Goal: Find specific page/section: Find specific page/section

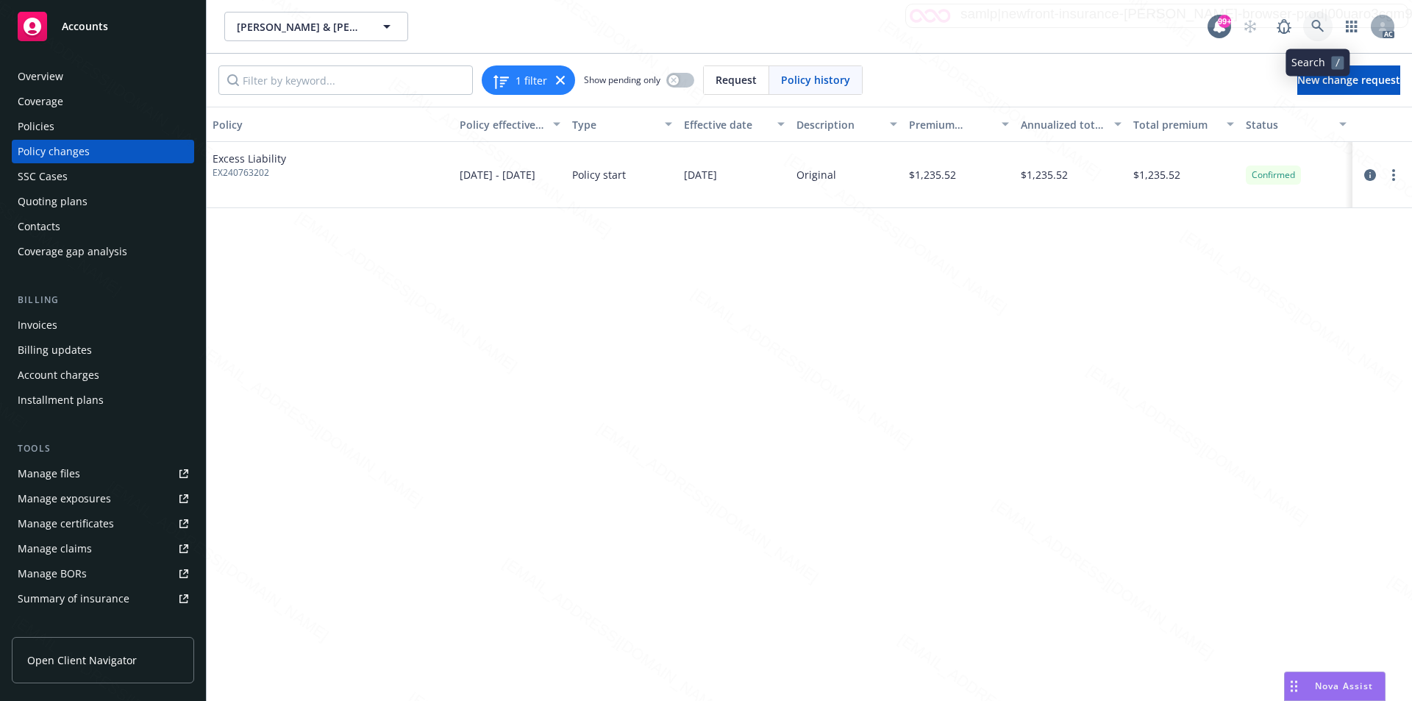
click at [1317, 26] on icon at bounding box center [1317, 26] width 13 height 13
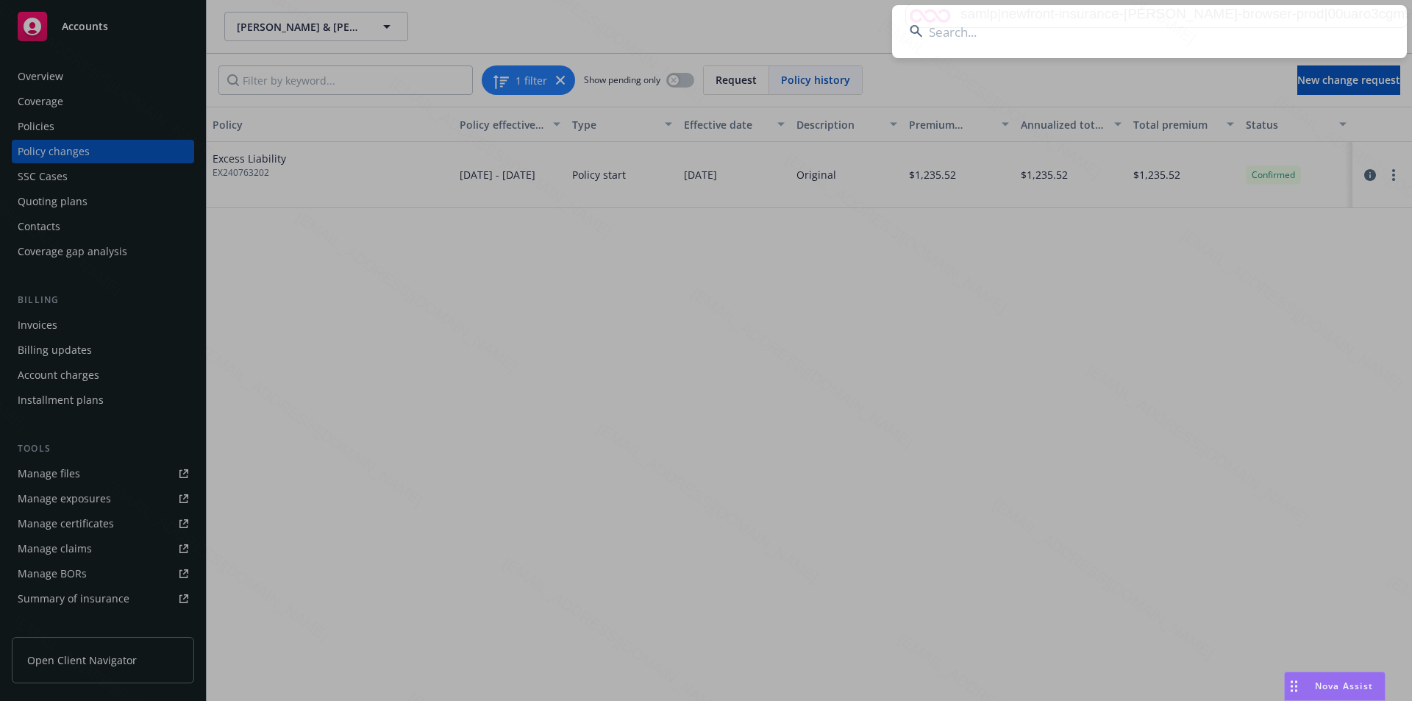
click at [1161, 40] on input at bounding box center [1149, 31] width 515 height 53
paste input "[PERSON_NAME] & [PERSON_NAME]"
type input "[PERSON_NAME] & [PERSON_NAME]"
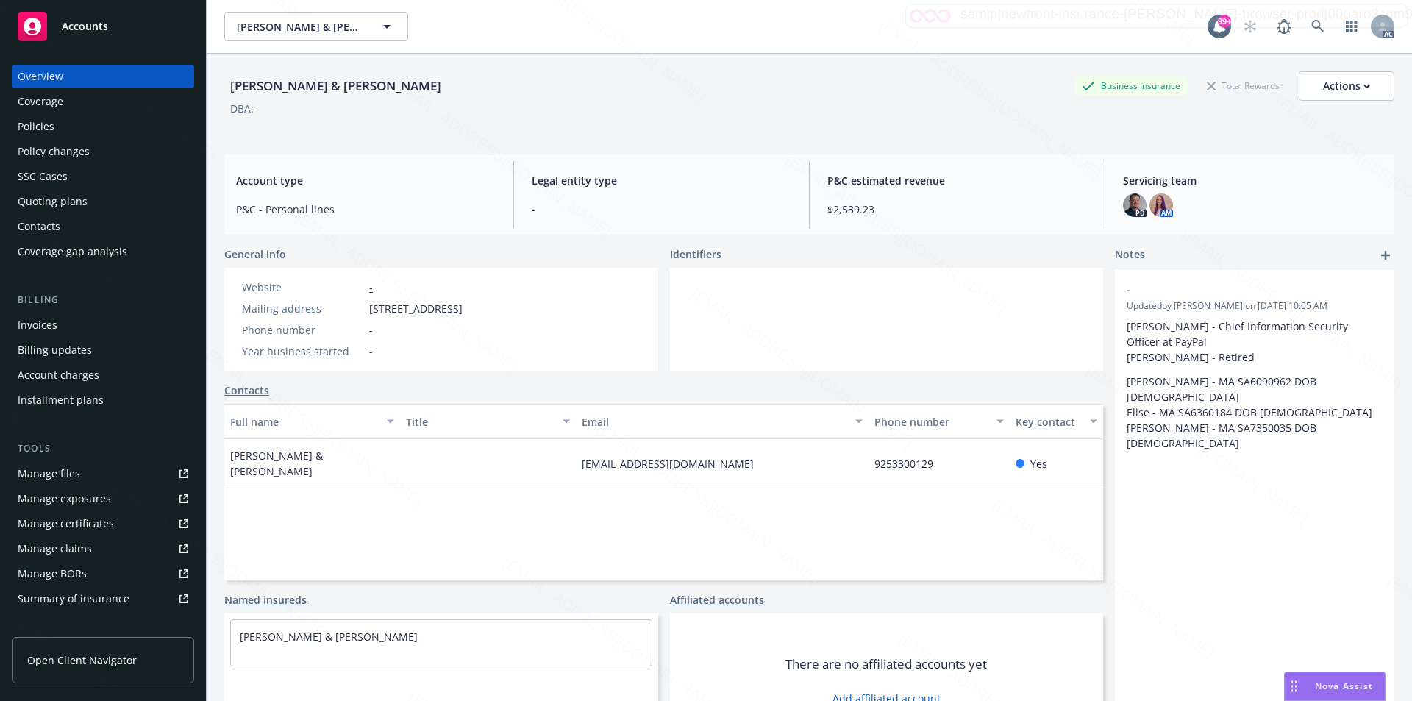
click at [60, 128] on div "Policies" at bounding box center [103, 127] width 171 height 24
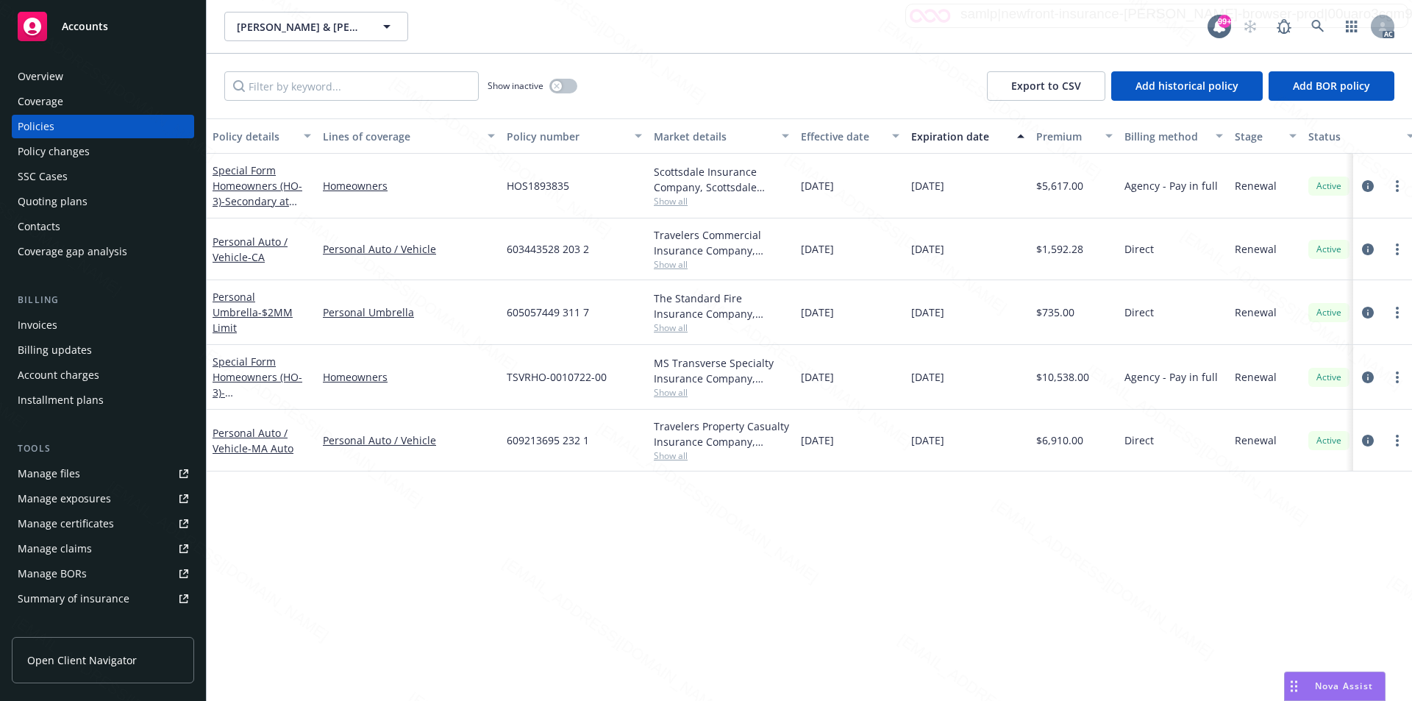
click at [1173, 681] on div "Policy details Lines of coverage Policy number Market details Effective date Ex…" at bounding box center [810, 409] width 1206 height 583
